Goal: Task Accomplishment & Management: Use online tool/utility

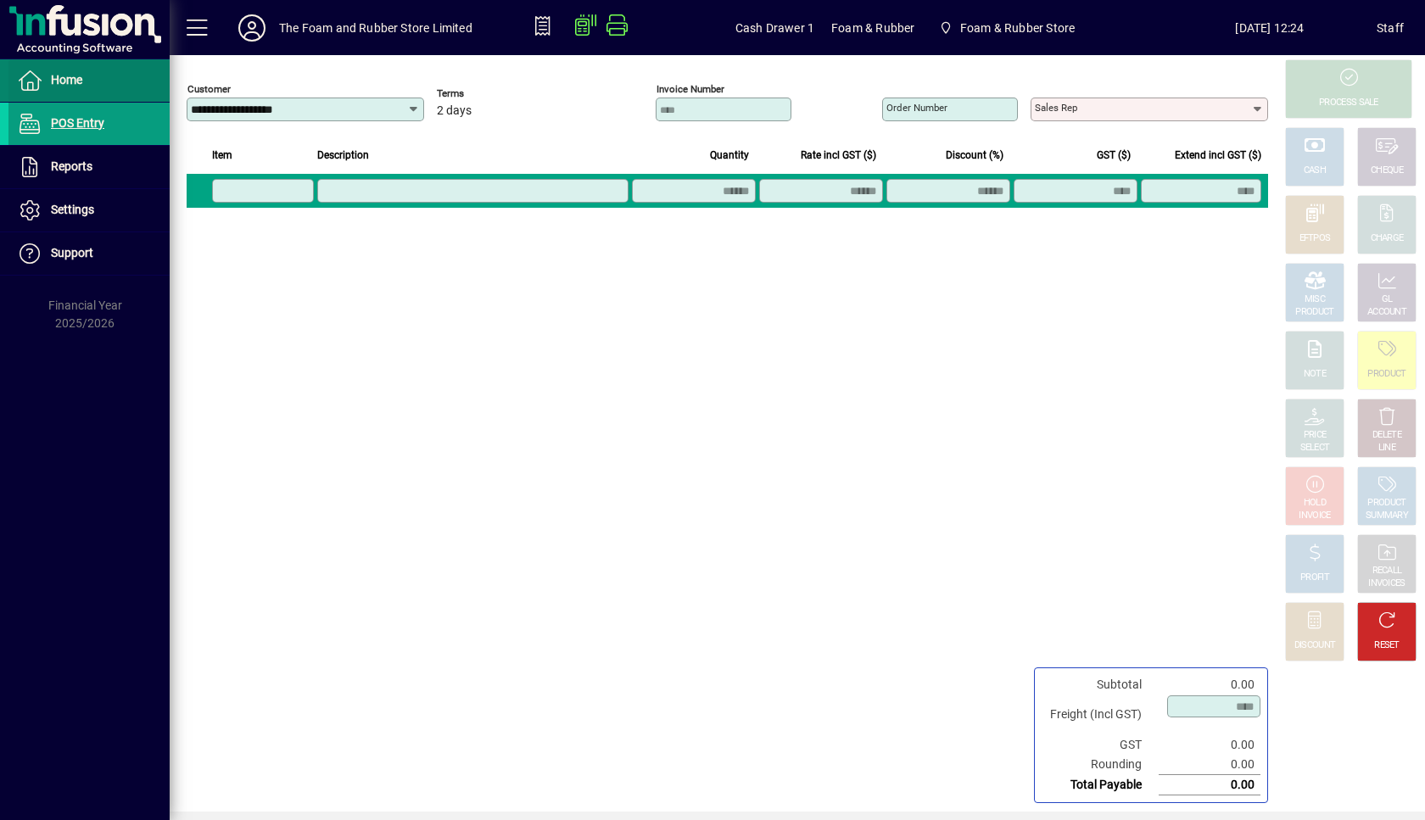
click at [58, 81] on span "Home" at bounding box center [66, 80] width 31 height 14
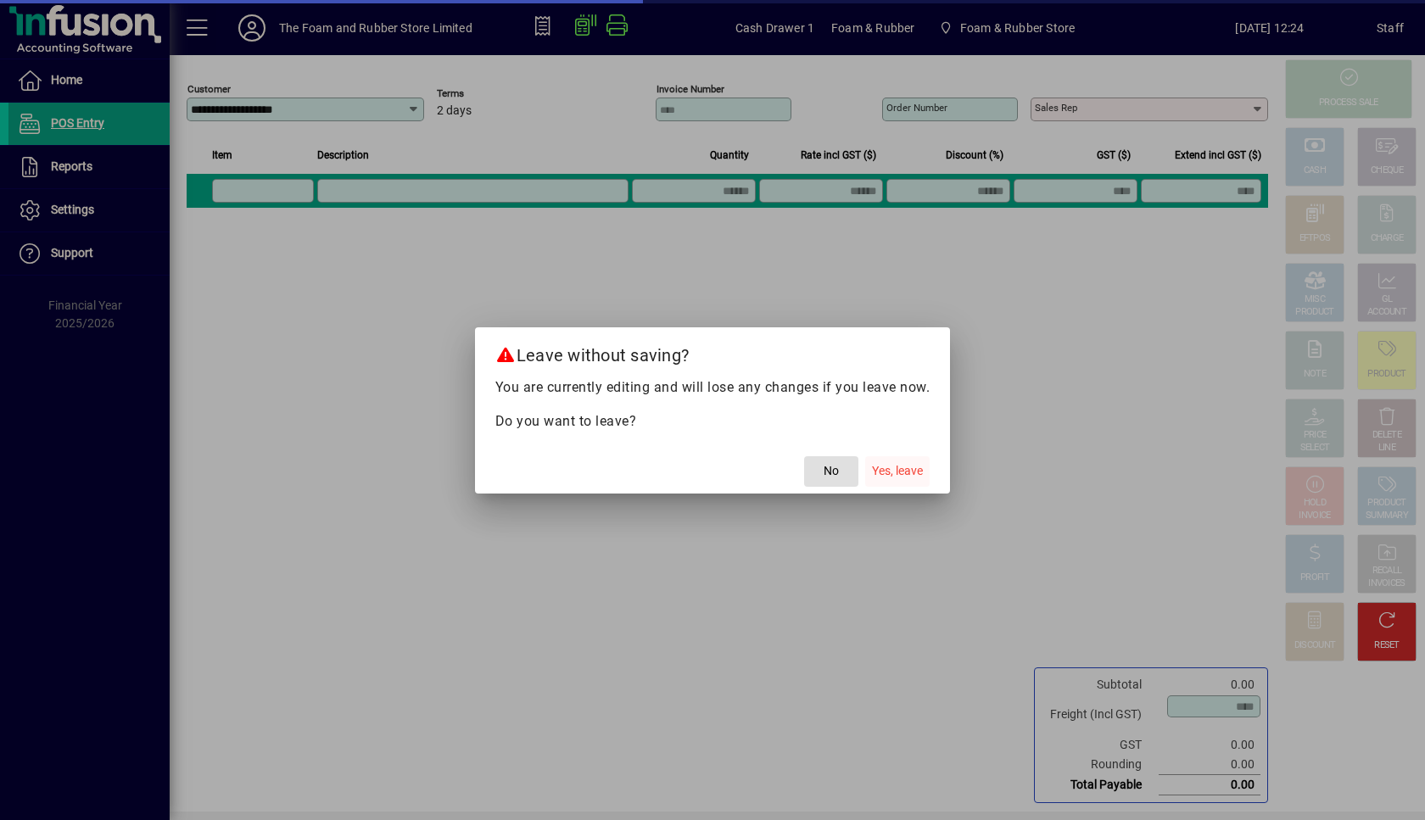
click at [928, 471] on span "button" at bounding box center [897, 471] width 64 height 41
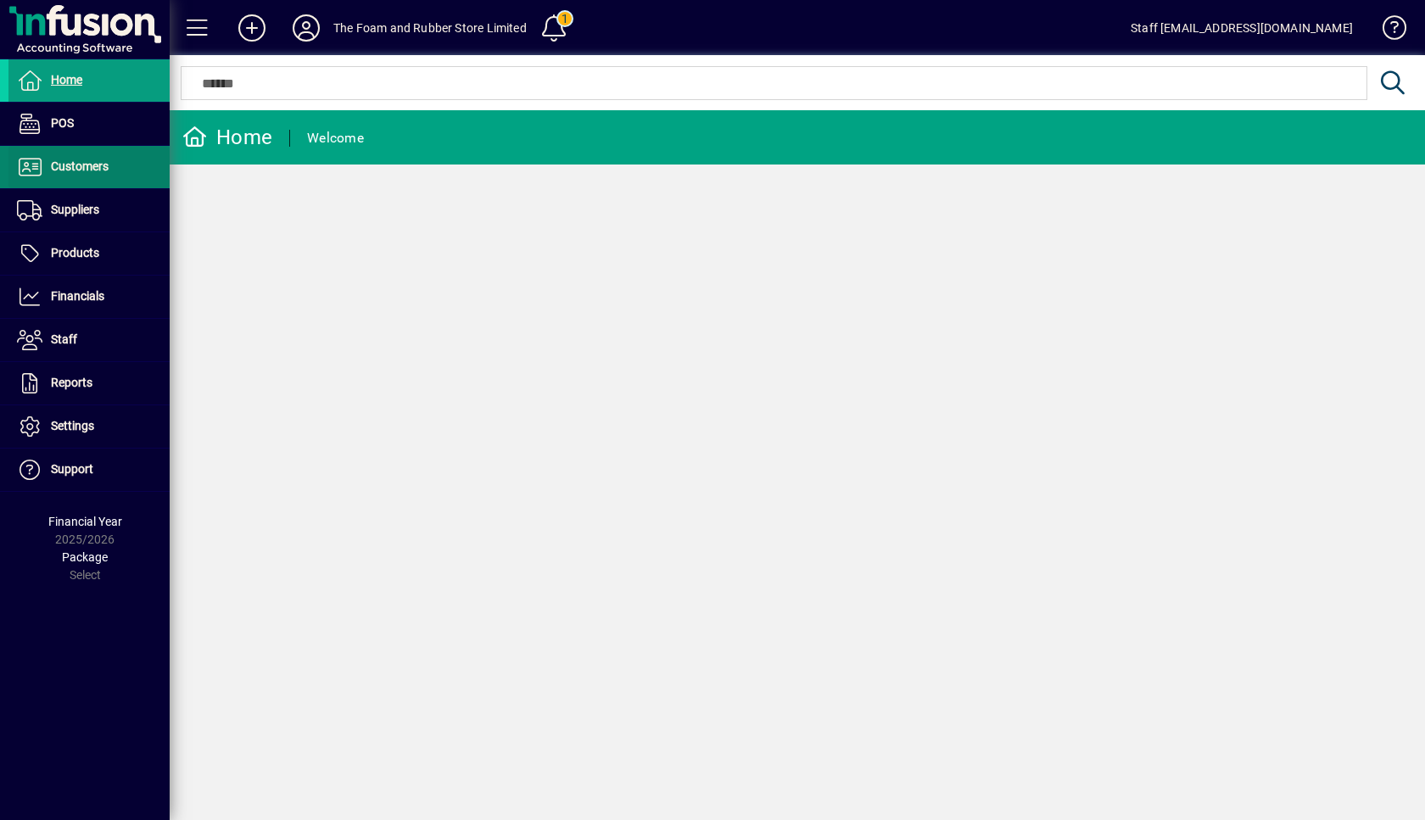
click at [69, 160] on span "Customers" at bounding box center [80, 166] width 58 height 14
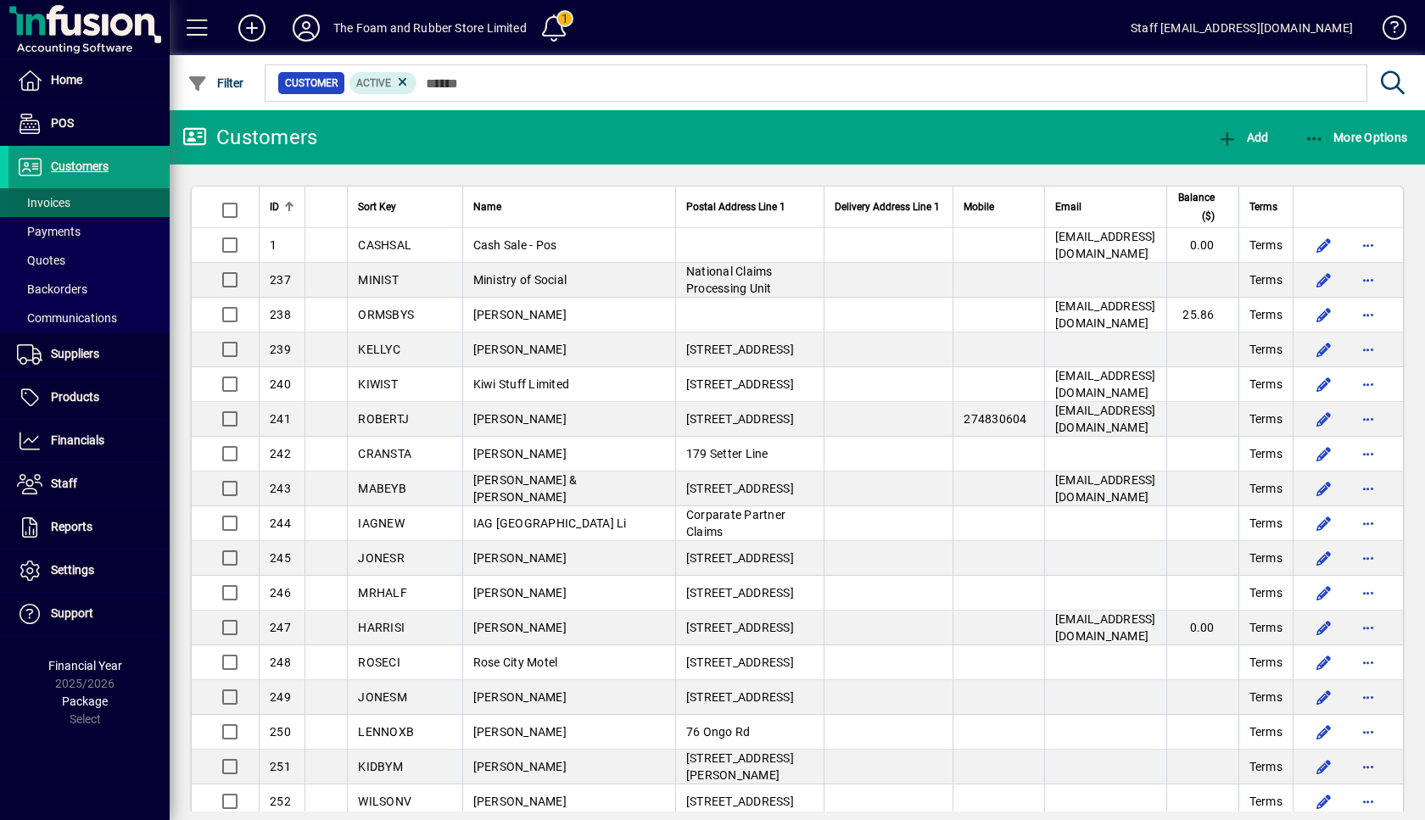
click at [71, 198] on span at bounding box center [88, 202] width 161 height 41
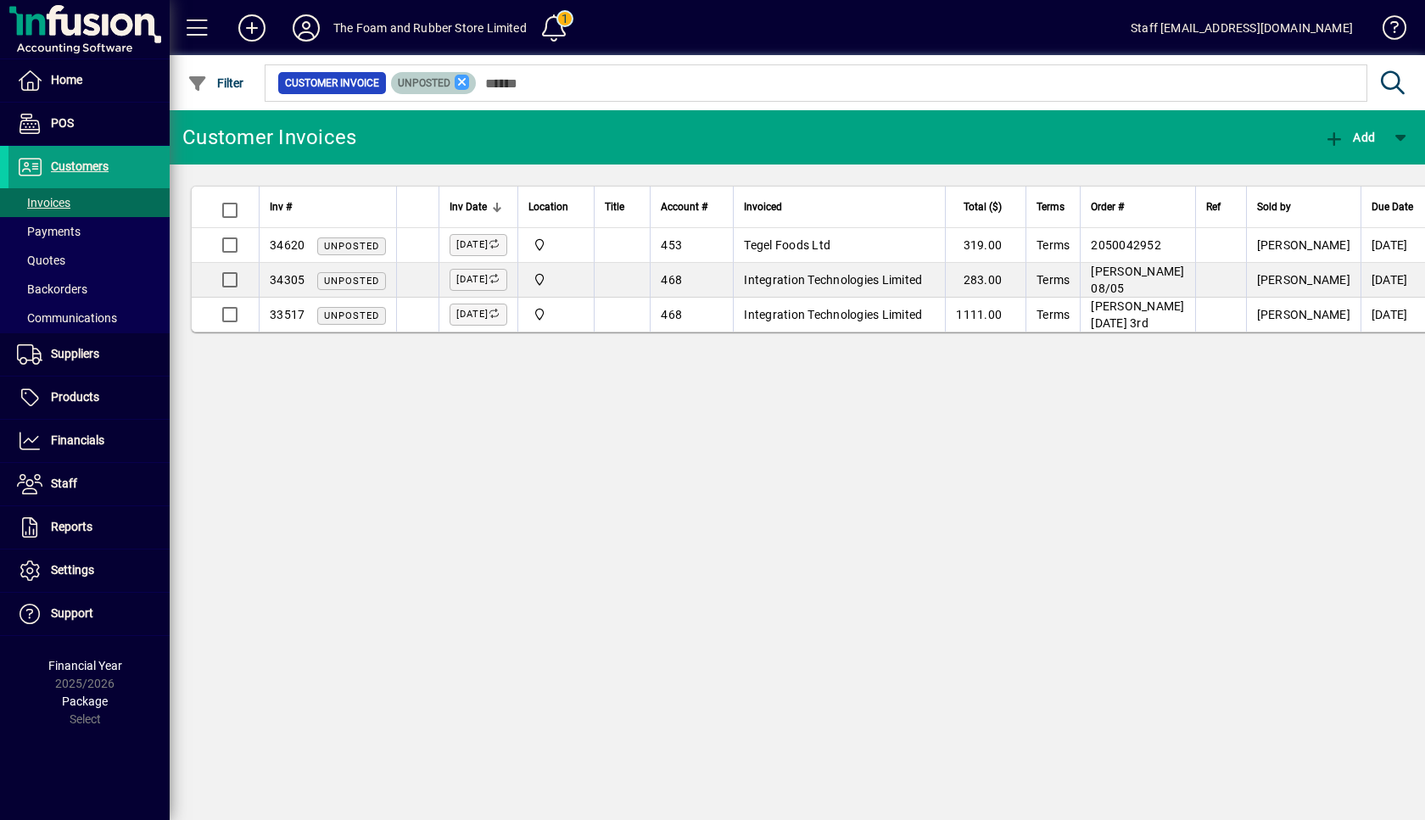
click at [462, 84] on icon at bounding box center [462, 82] width 15 height 15
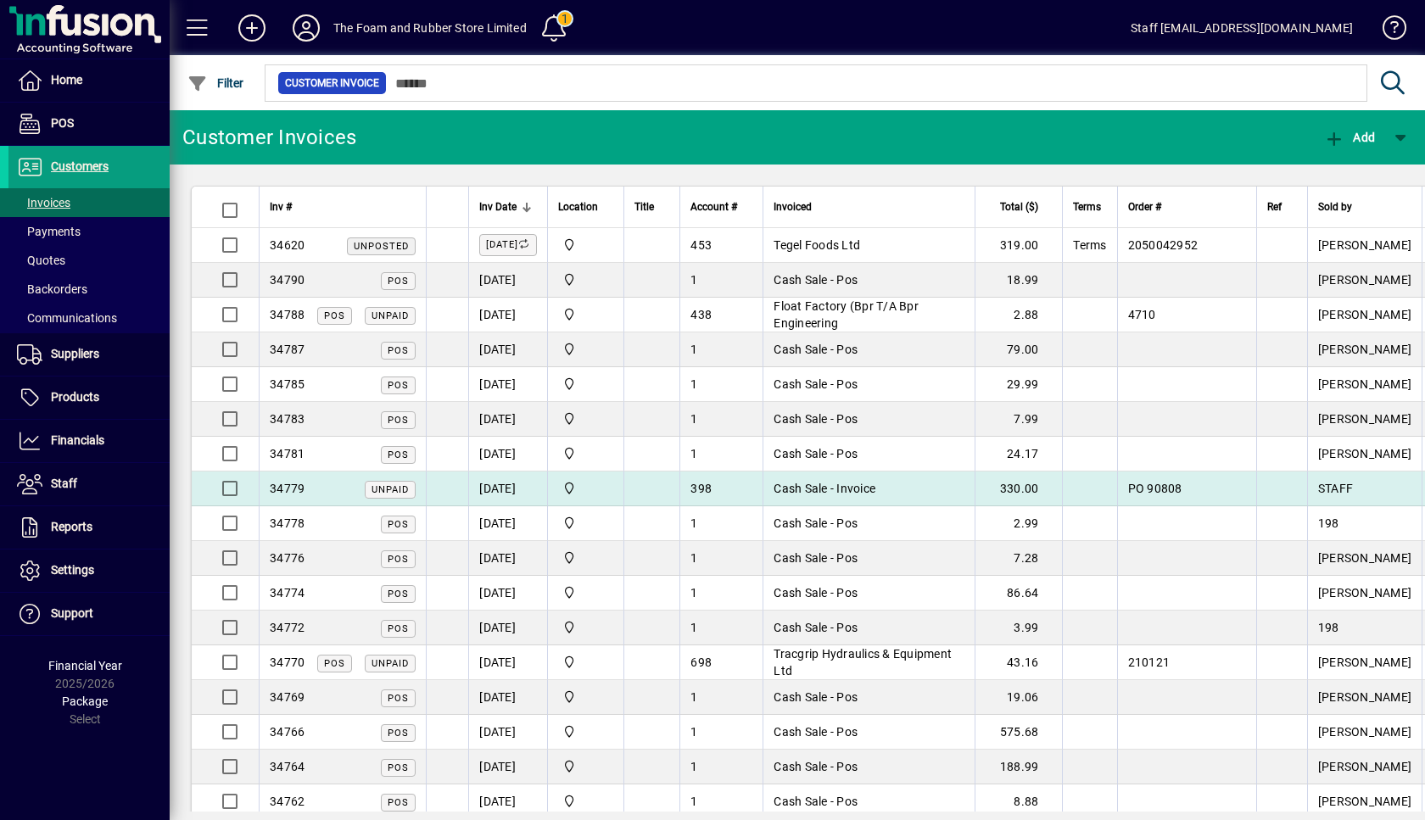
click at [1183, 493] on span "PO 90808" at bounding box center [1155, 489] width 54 height 14
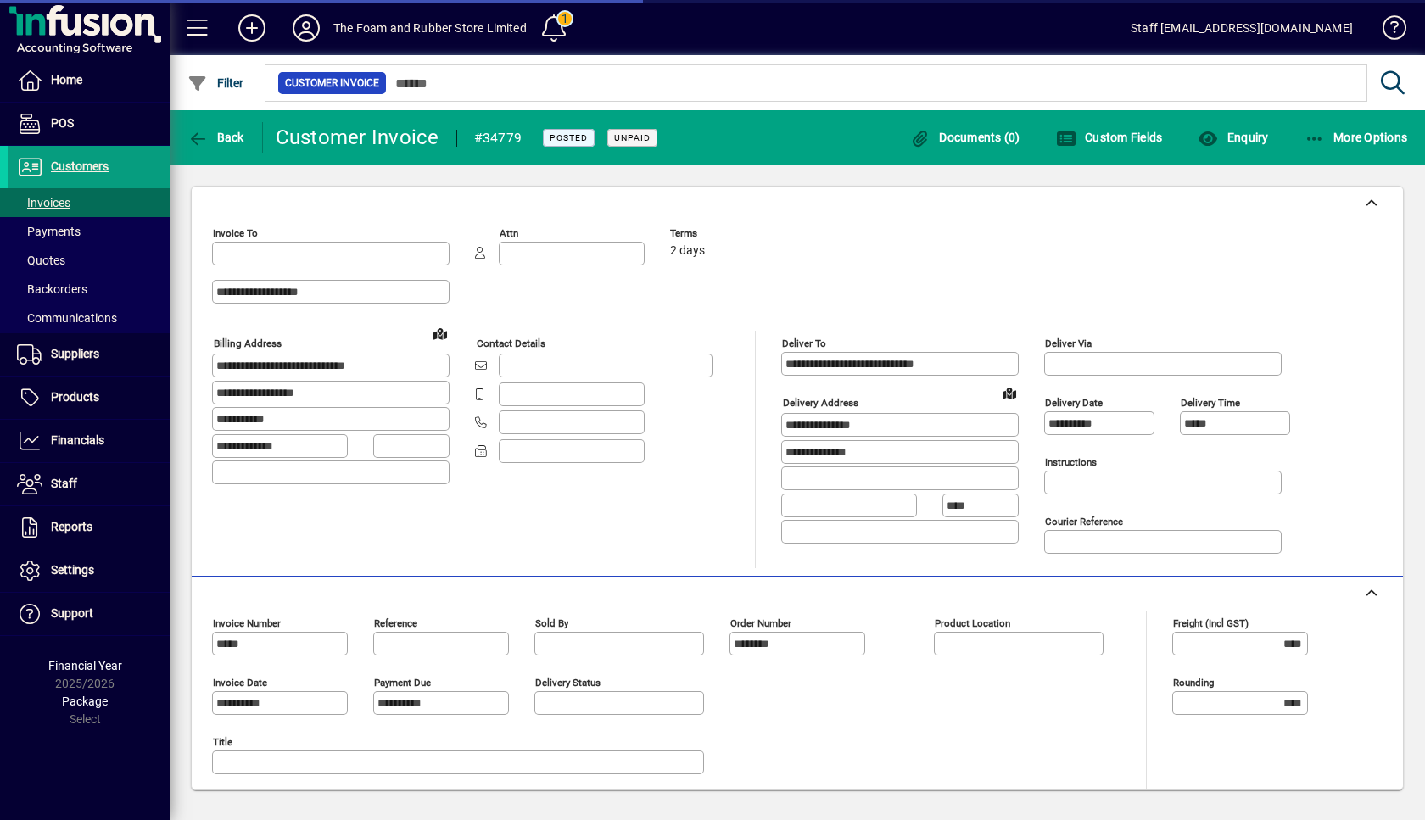
type input "**********"
type input "*******"
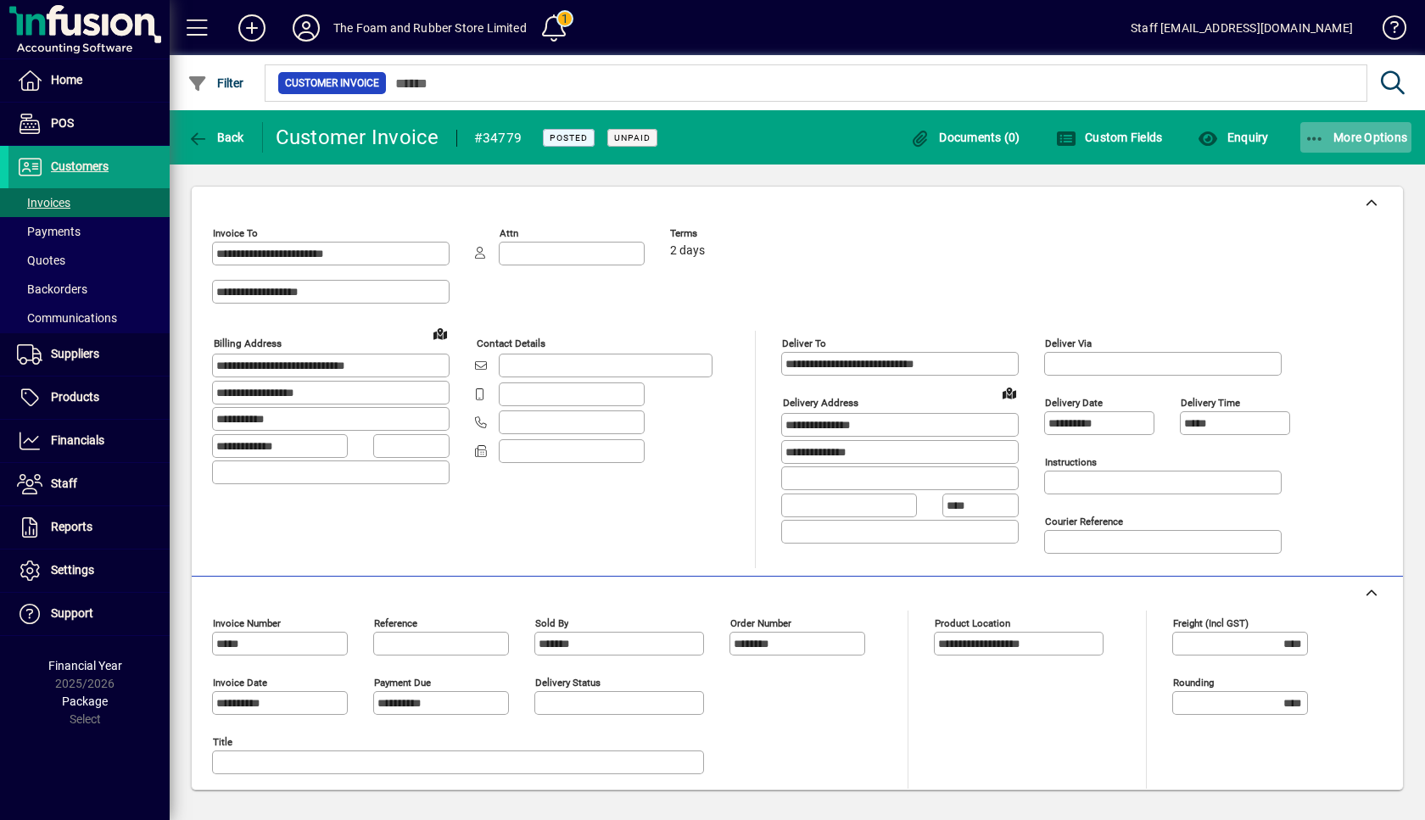
click at [1353, 137] on span "More Options" at bounding box center [1357, 138] width 104 height 14
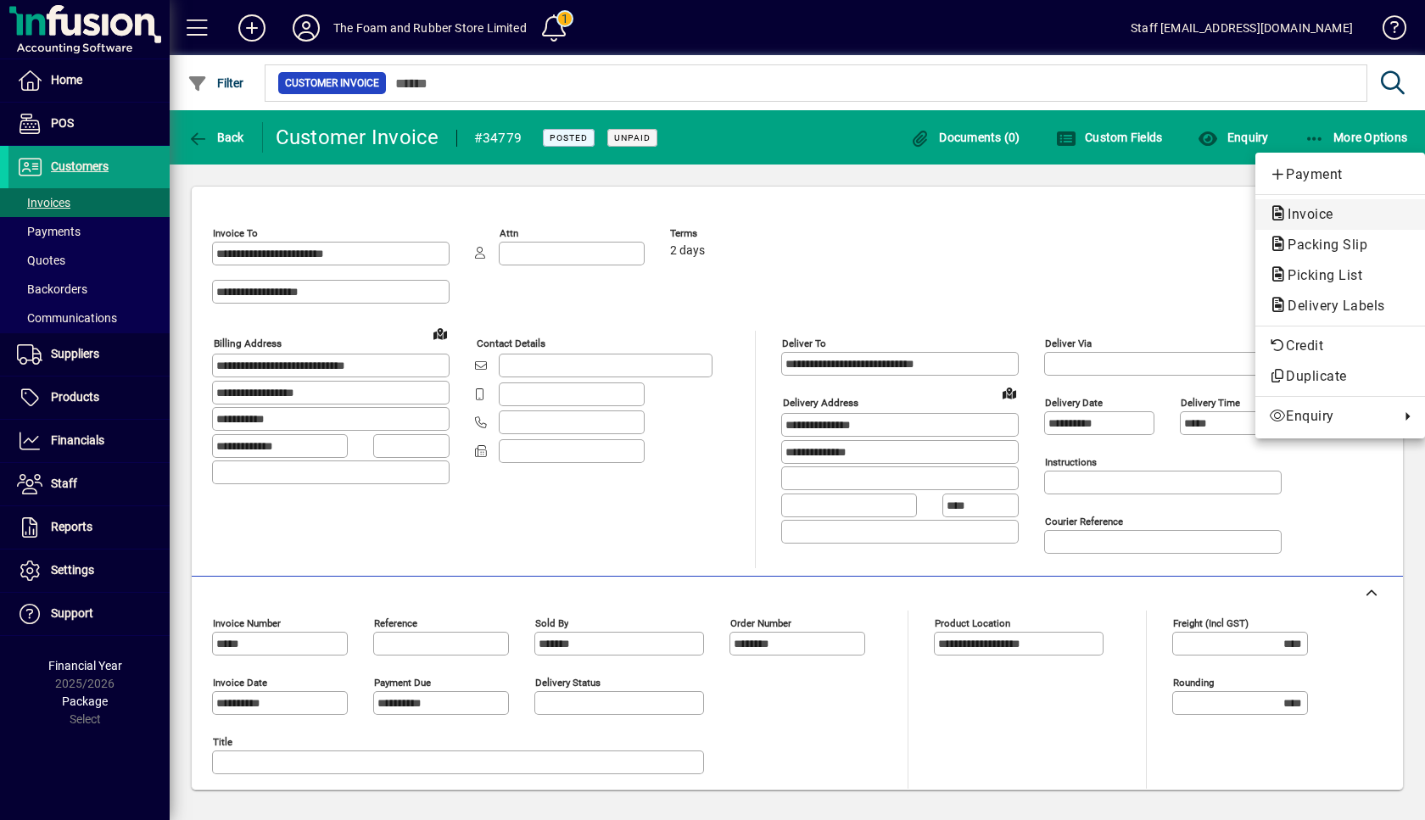
click at [1315, 210] on span "Invoice" at bounding box center [1305, 214] width 73 height 16
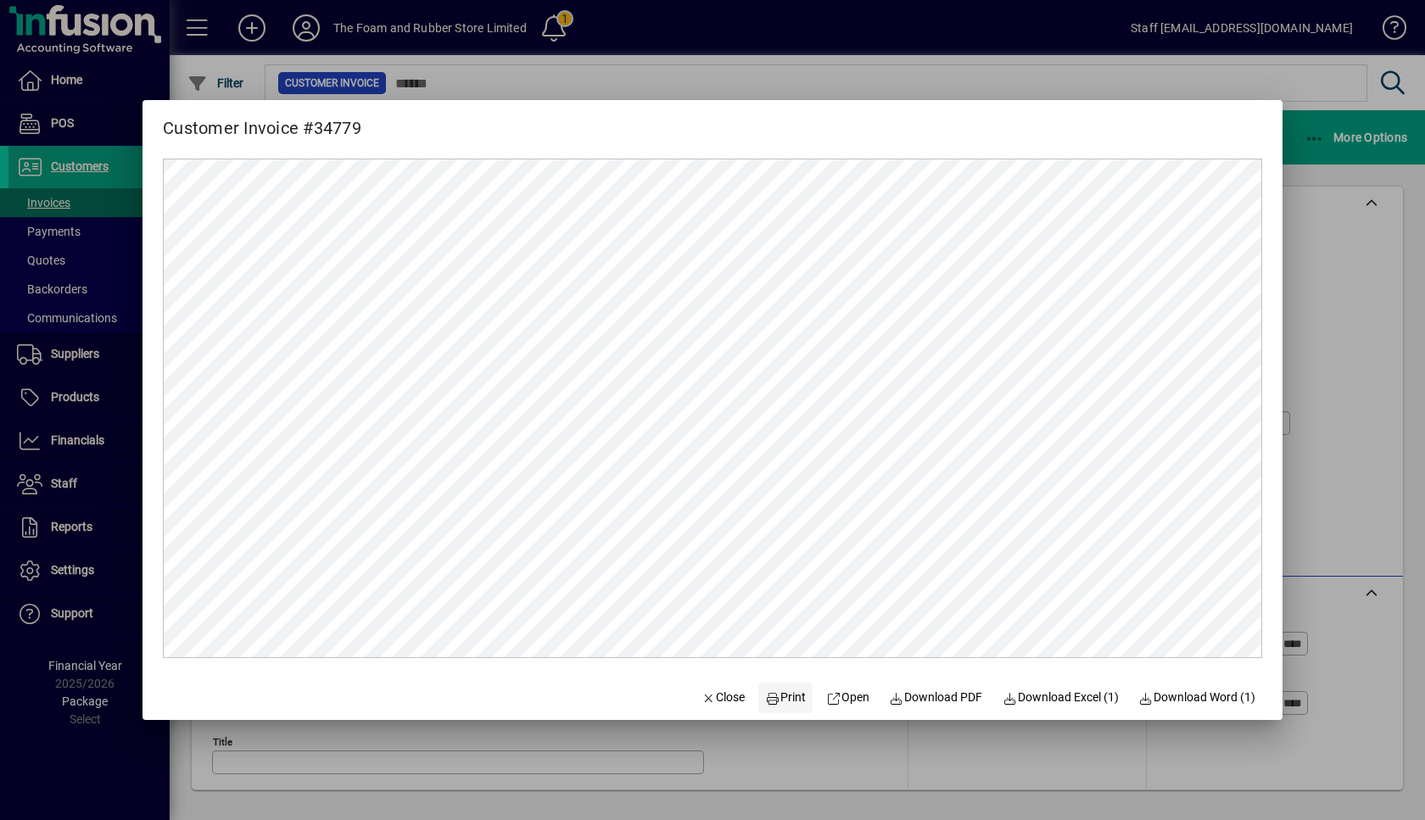
click at [777, 700] on span "Print" at bounding box center [785, 698] width 41 height 18
